Goal: Information Seeking & Learning: Learn about a topic

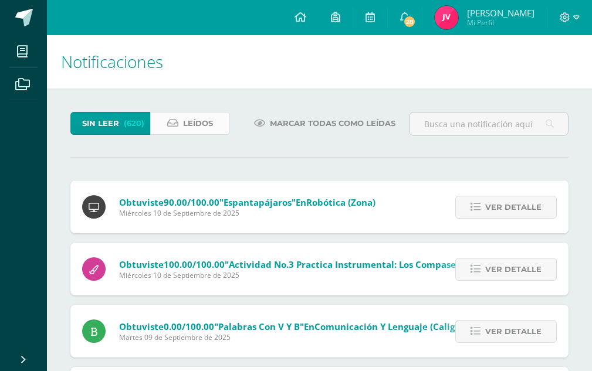
click at [218, 120] on link "Leídos" at bounding box center [190, 123] width 80 height 23
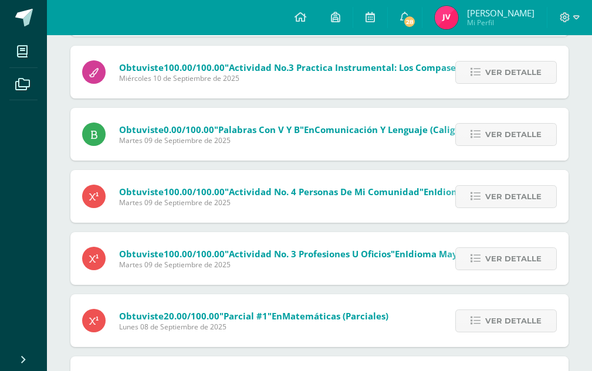
scroll to position [176, 0]
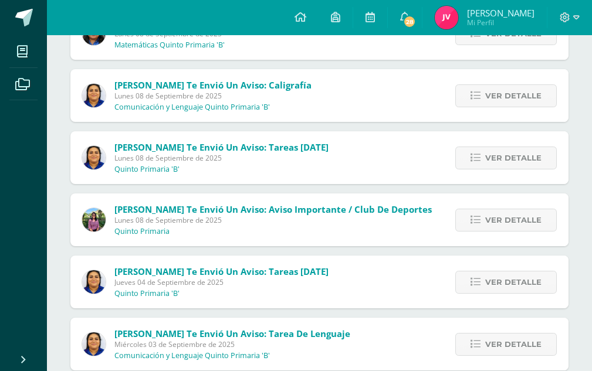
scroll to position [176, 0]
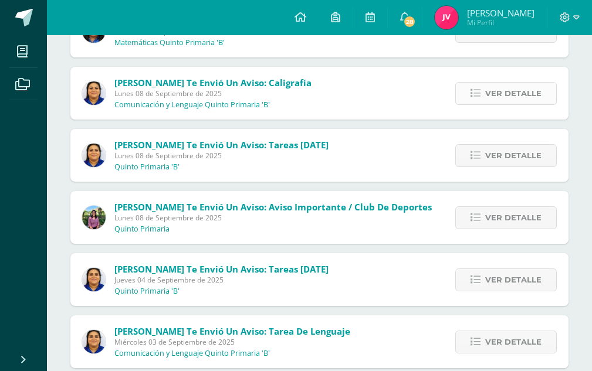
click at [506, 89] on span "Ver detalle" at bounding box center [513, 94] width 56 height 22
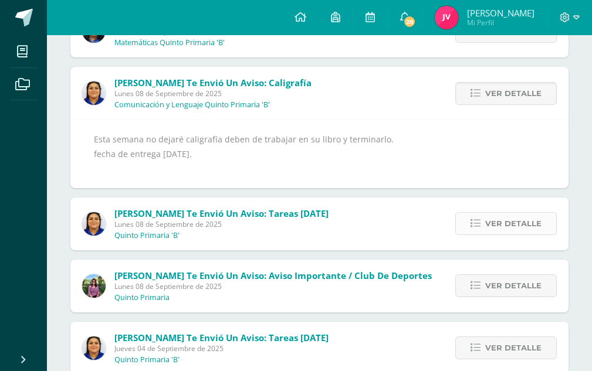
click at [469, 219] on link "Ver detalle" at bounding box center [505, 223] width 101 height 23
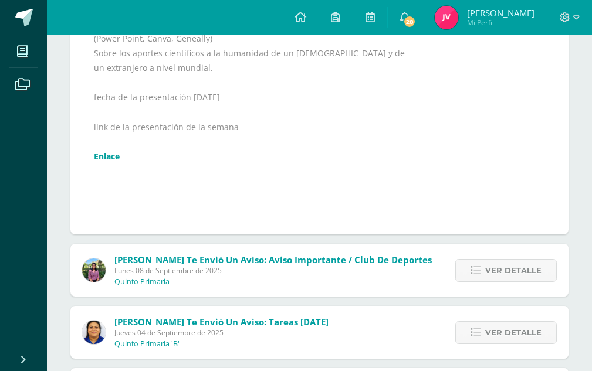
scroll to position [528, 0]
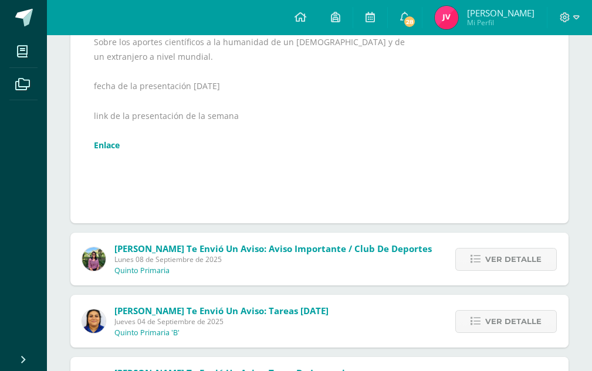
click at [109, 134] on div "Lenguaje cuadernillo de actividad página 60-61 Ciencias naturales cuadernillo p…" at bounding box center [319, 27] width 451 height 370
click at [111, 150] on link "Enlace" at bounding box center [107, 145] width 26 height 11
